Goal: Obtain resource: Download file/media

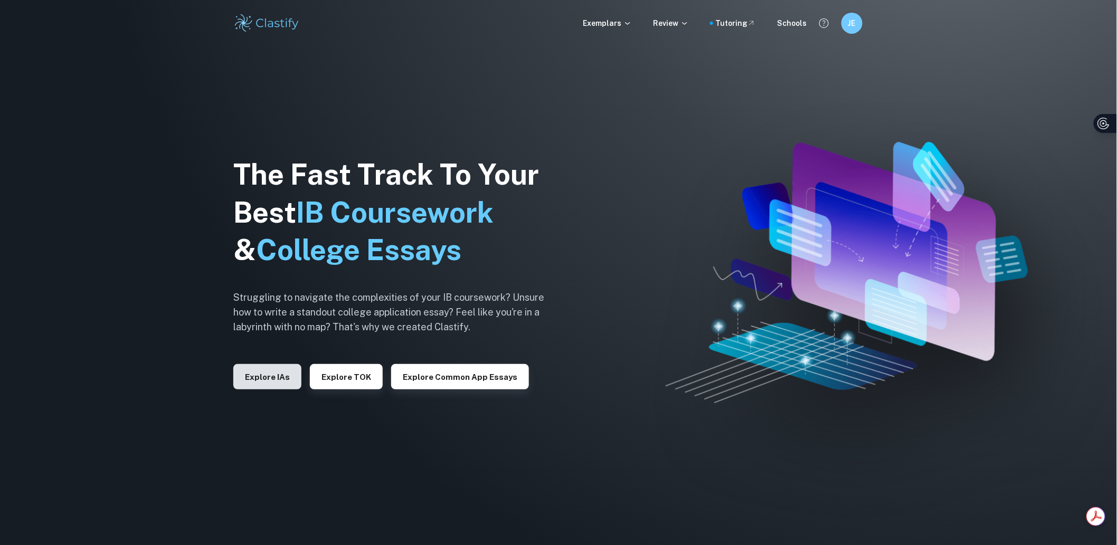
click at [282, 377] on button "Explore IAs" at bounding box center [267, 376] width 68 height 25
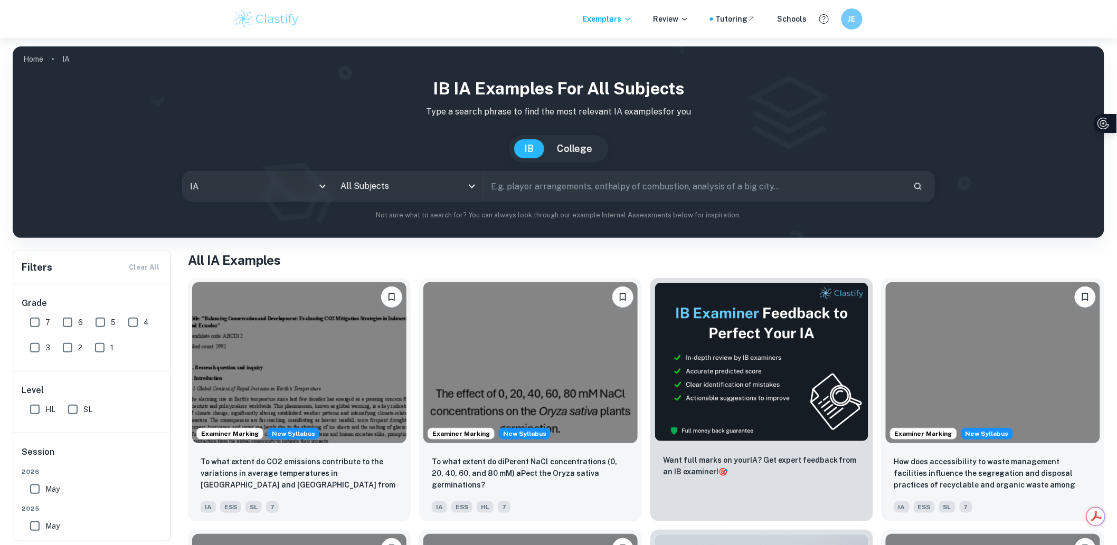
click at [409, 183] on input "All Subjects" at bounding box center [400, 186] width 125 height 20
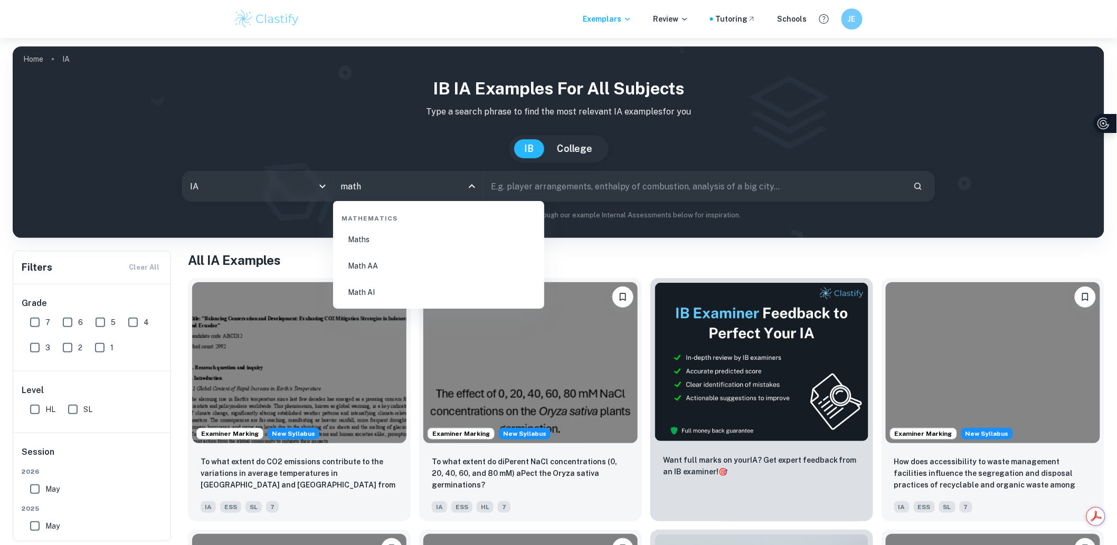
click at [423, 260] on li "Math AA" at bounding box center [438, 266] width 203 height 24
type input "Math AA"
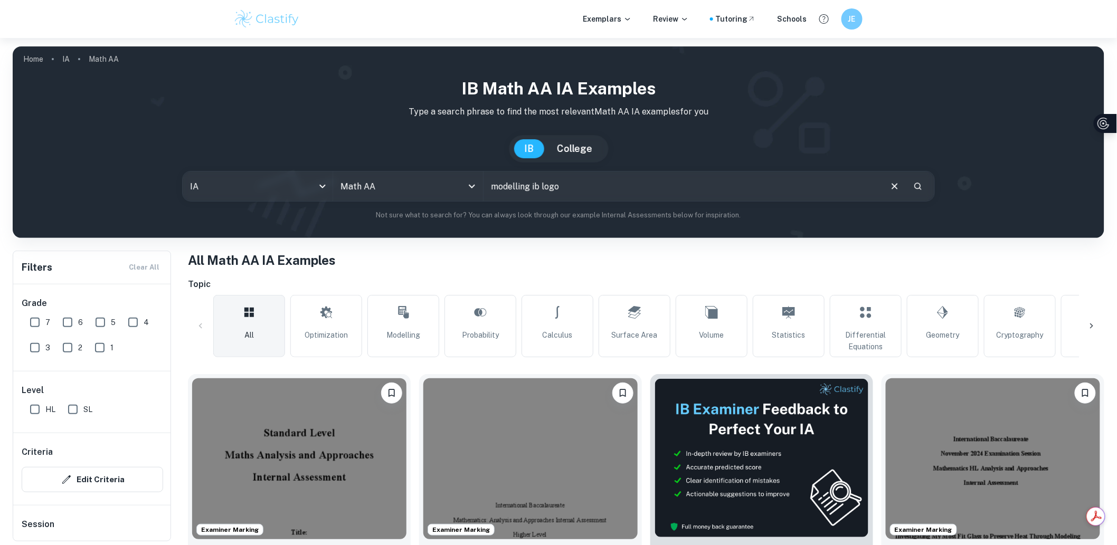
type input "modelling ib logo"
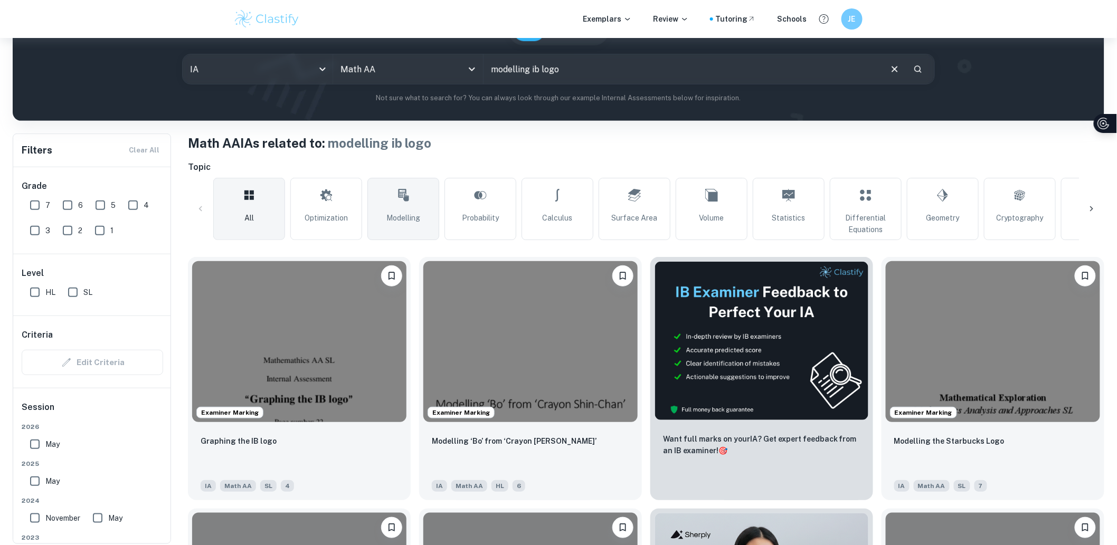
scroll to position [176, 0]
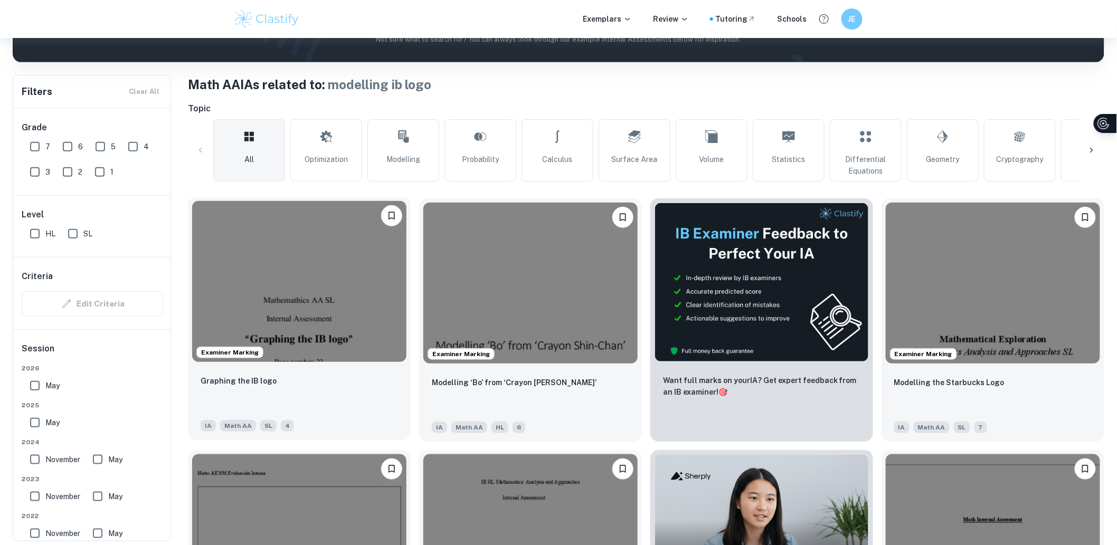
click at [328, 260] on img at bounding box center [299, 281] width 214 height 161
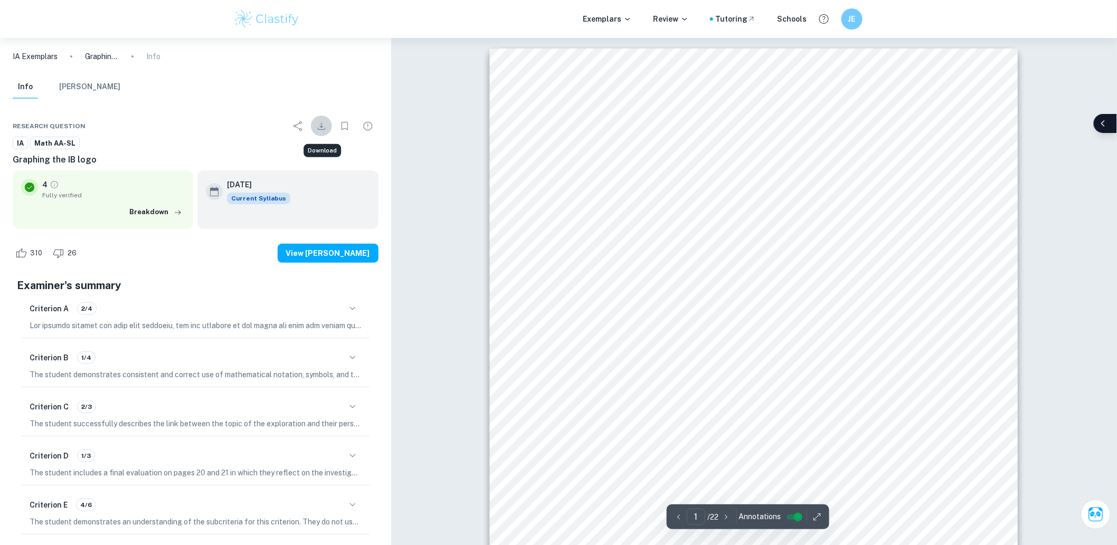
click at [315, 128] on icon "Download" at bounding box center [321, 126] width 13 height 13
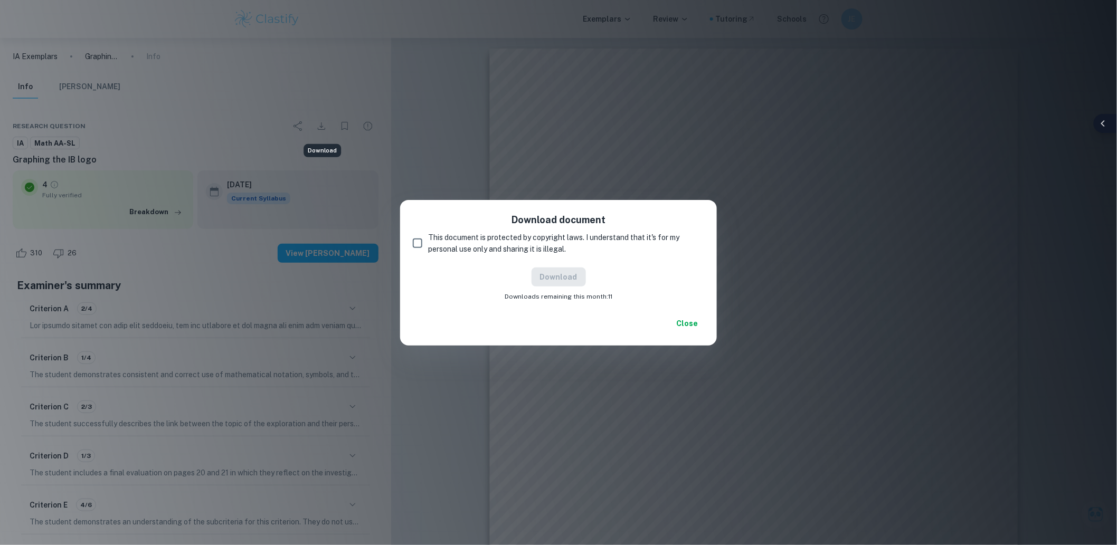
click at [504, 245] on span "This document is protected by copyright laws. I understand that it's for my per…" at bounding box center [562, 243] width 268 height 23
click at [428, 245] on input "This document is protected by copyright laws. I understand that it's for my per…" at bounding box center [417, 243] width 21 height 21
checkbox input "true"
click at [562, 277] on button "Download" at bounding box center [559, 277] width 54 height 19
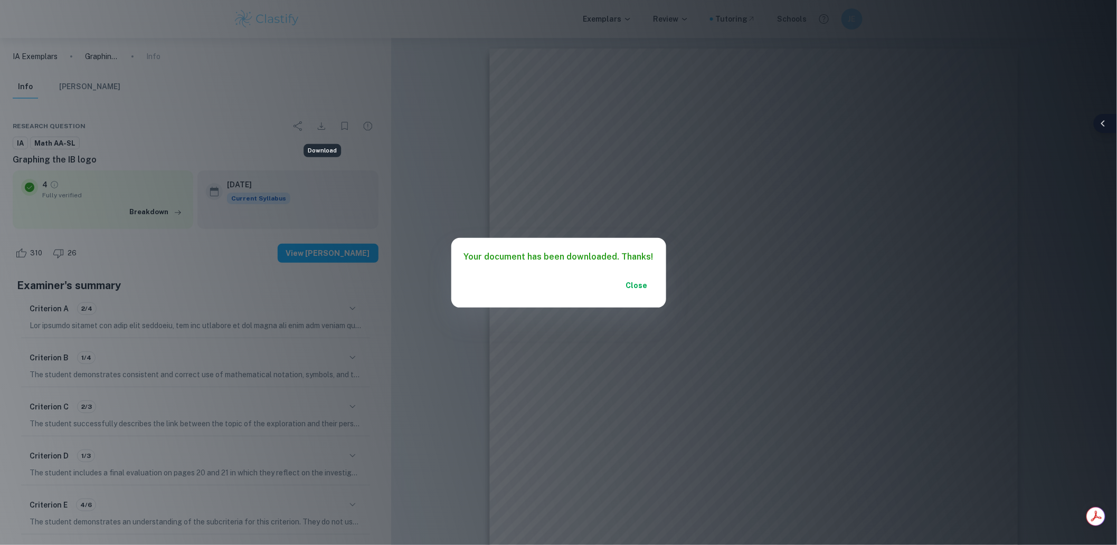
click at [629, 290] on button "Close" at bounding box center [637, 285] width 34 height 19
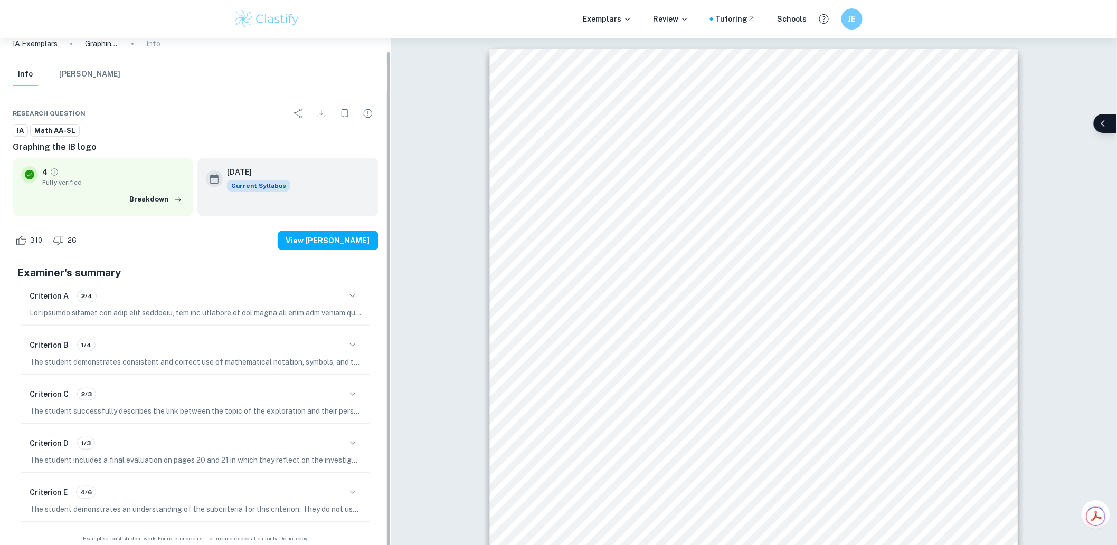
scroll to position [14, 0]
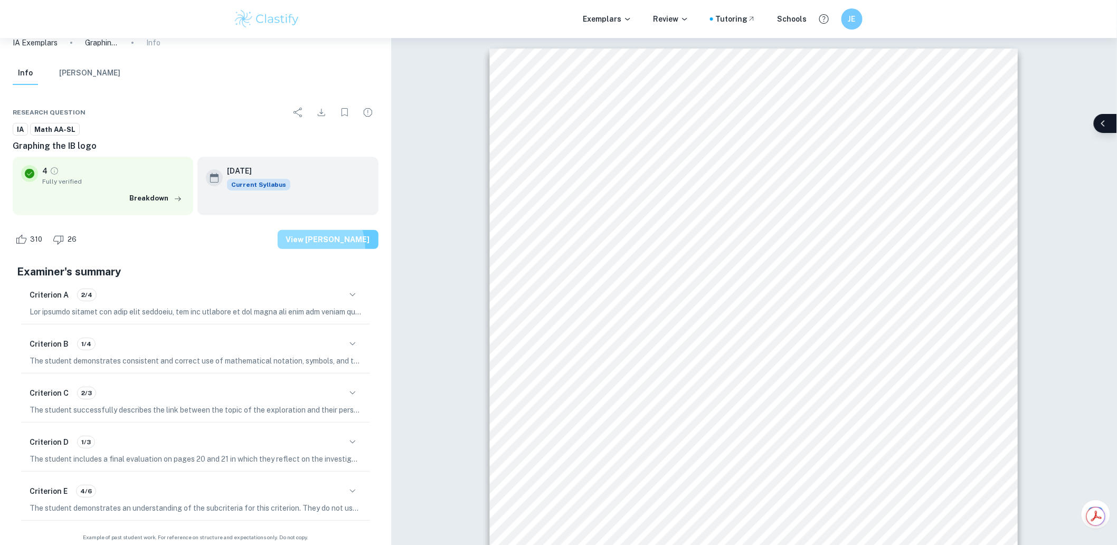
click at [323, 248] on button "View [PERSON_NAME]" at bounding box center [328, 239] width 101 height 19
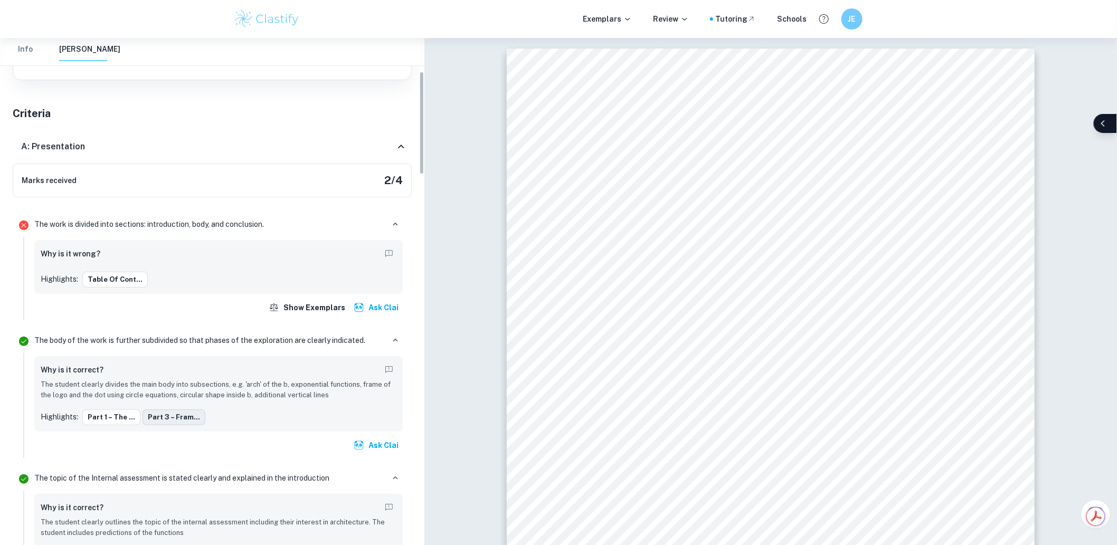
scroll to position [176, 0]
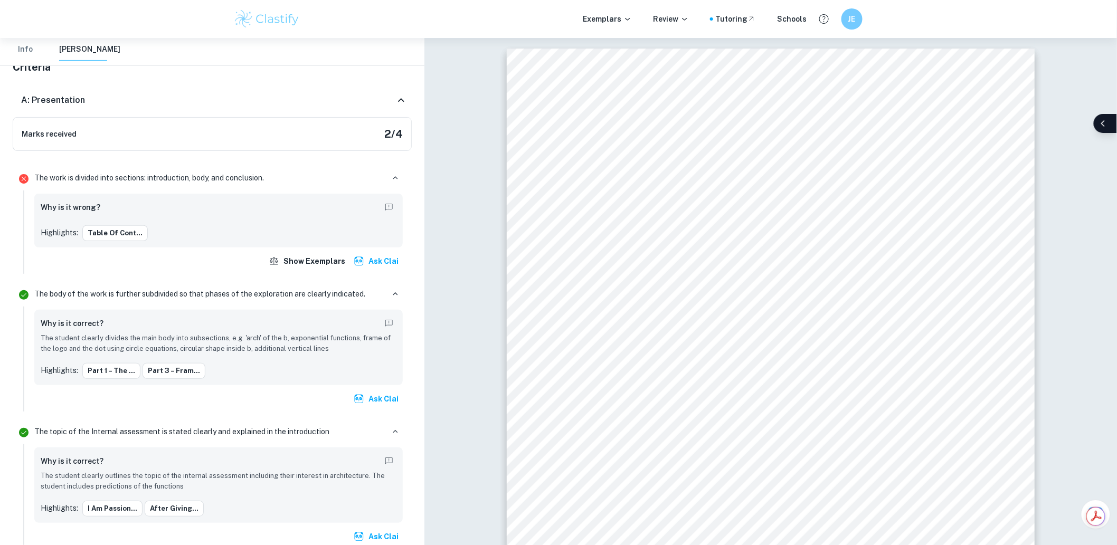
drag, startPoint x: 393, startPoint y: 259, endPoint x: 407, endPoint y: 303, distance: 45.9
click at [393, 259] on button "Ask Clai" at bounding box center [377, 261] width 51 height 19
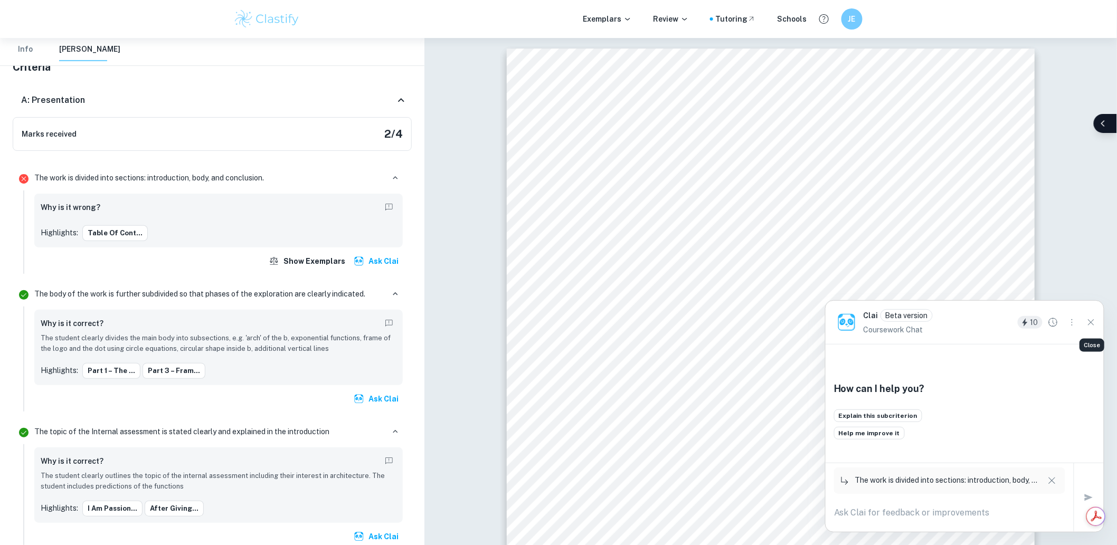
click at [1093, 322] on icon "Close" at bounding box center [1091, 323] width 12 height 12
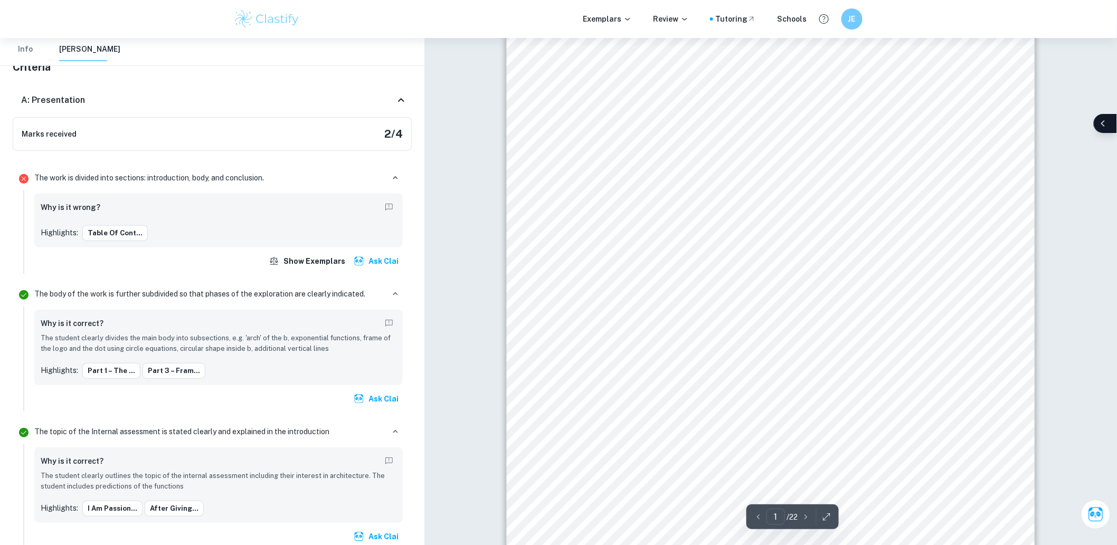
scroll to position [59, 0]
drag, startPoint x: 544, startPoint y: 112, endPoint x: 589, endPoint y: 146, distance: 56.2
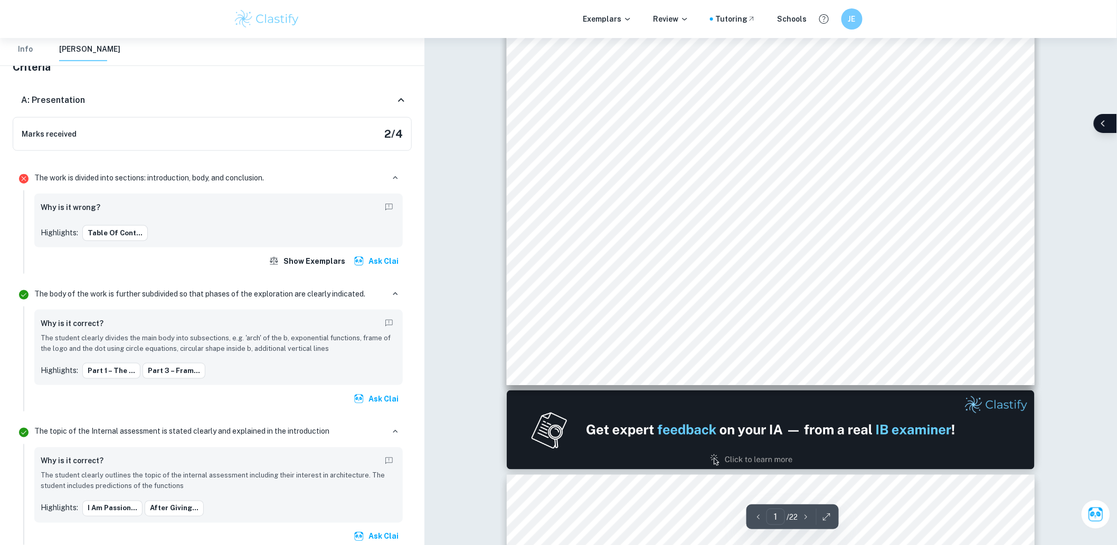
drag, startPoint x: 589, startPoint y: 146, endPoint x: 569, endPoint y: 145, distance: 20.7
click at [569, 145] on div "Mathemathics AA SL Internal Assessment “ Graphing the IB logo ” Page number: 22" at bounding box center [771, 11] width 528 height 747
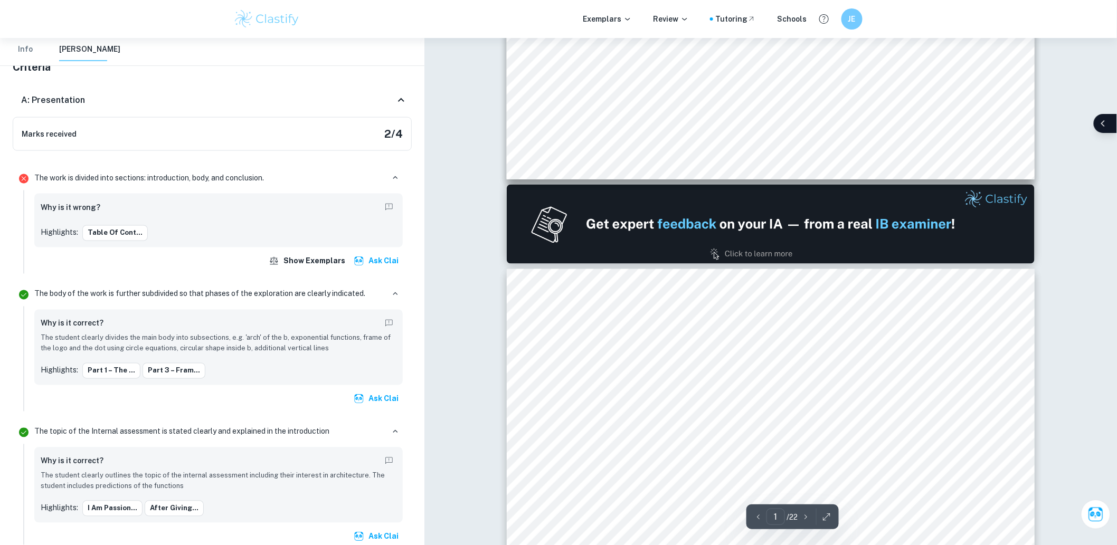
type input "2"
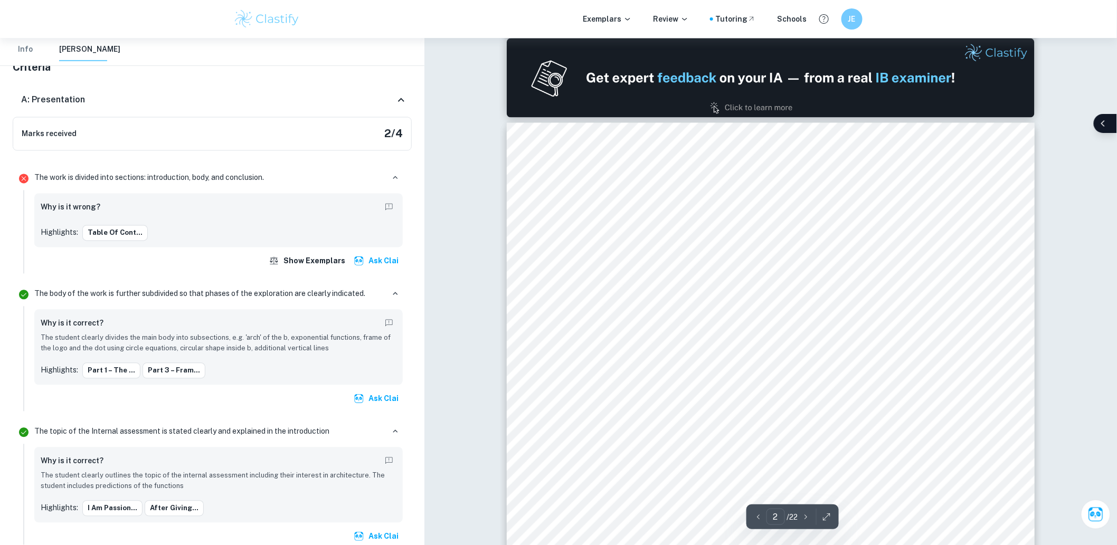
scroll to position [880, 0]
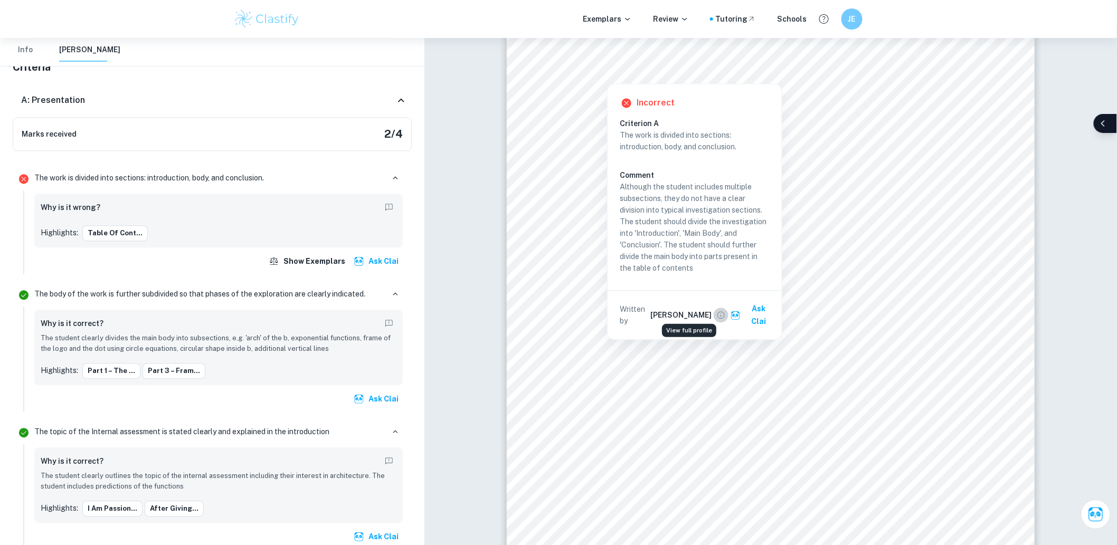
click at [717, 312] on icon "View full profile" at bounding box center [720, 315] width 7 height 7
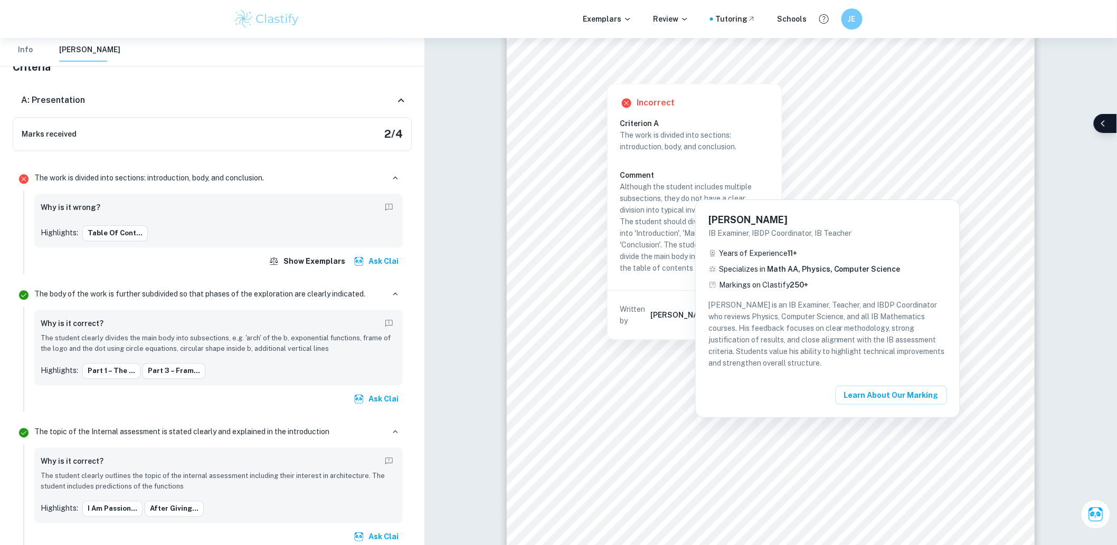
click at [551, 236] on div at bounding box center [558, 272] width 1117 height 545
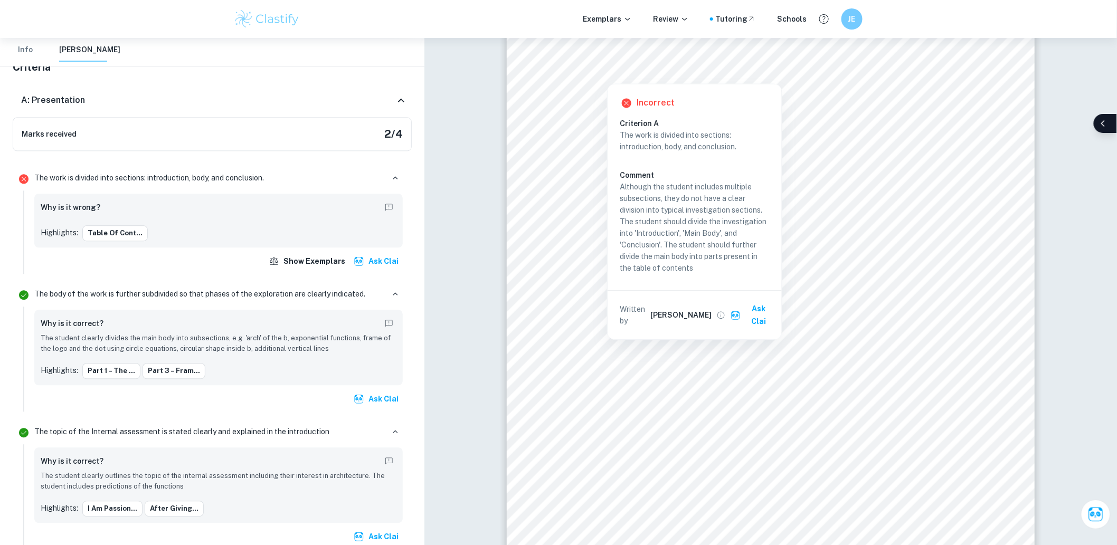
click at [550, 220] on div "[PERSON_NAME] Examiner, IBDP Coordinator, IB Teacher Years of Experience 11 + S…" at bounding box center [558, 272] width 1117 height 545
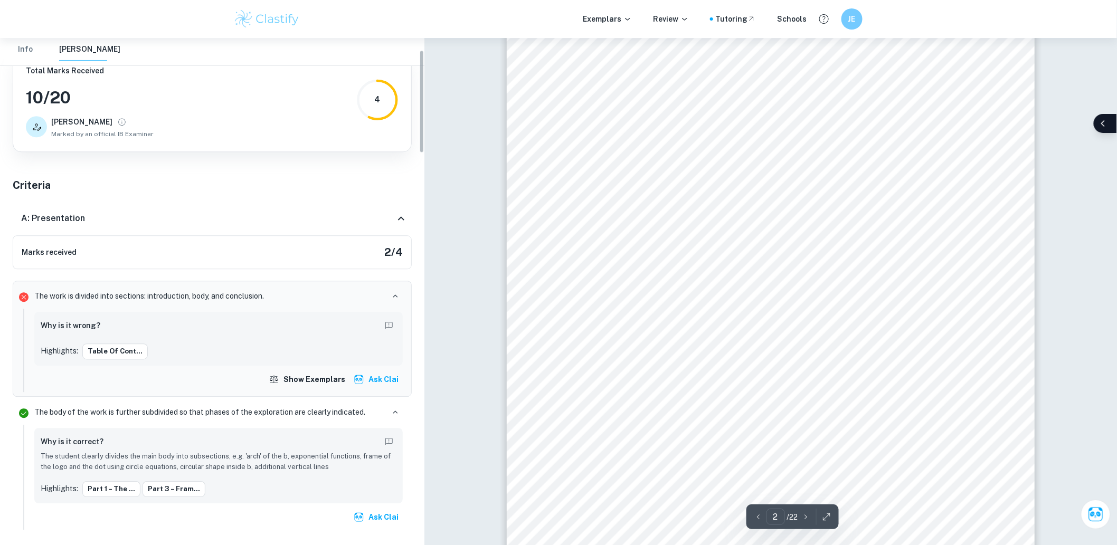
scroll to position [821, 0]
